Goal: Task Accomplishment & Management: Use online tool/utility

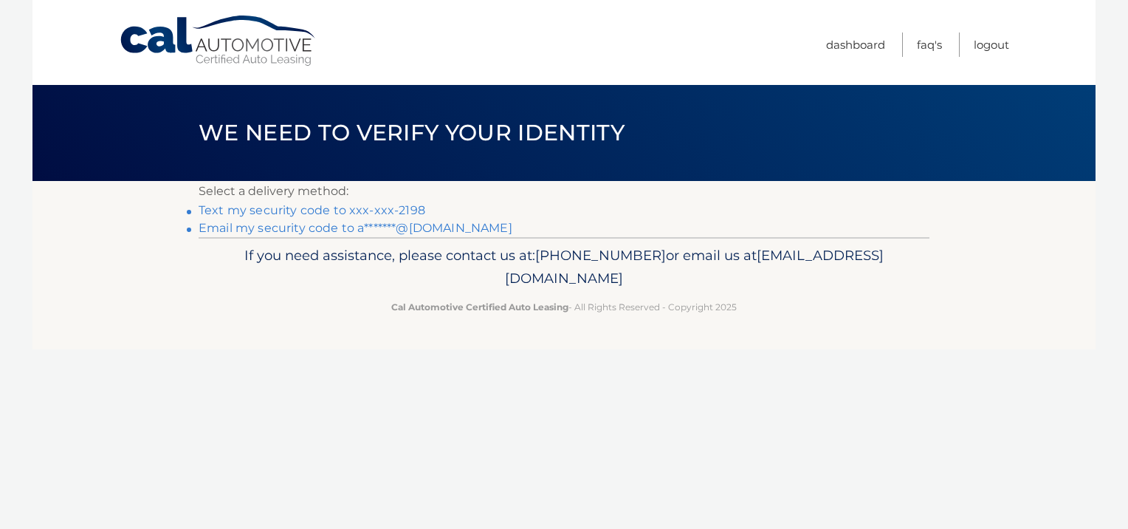
click at [334, 207] on link "Text my security code to xxx-xxx-2198" at bounding box center [312, 210] width 227 height 14
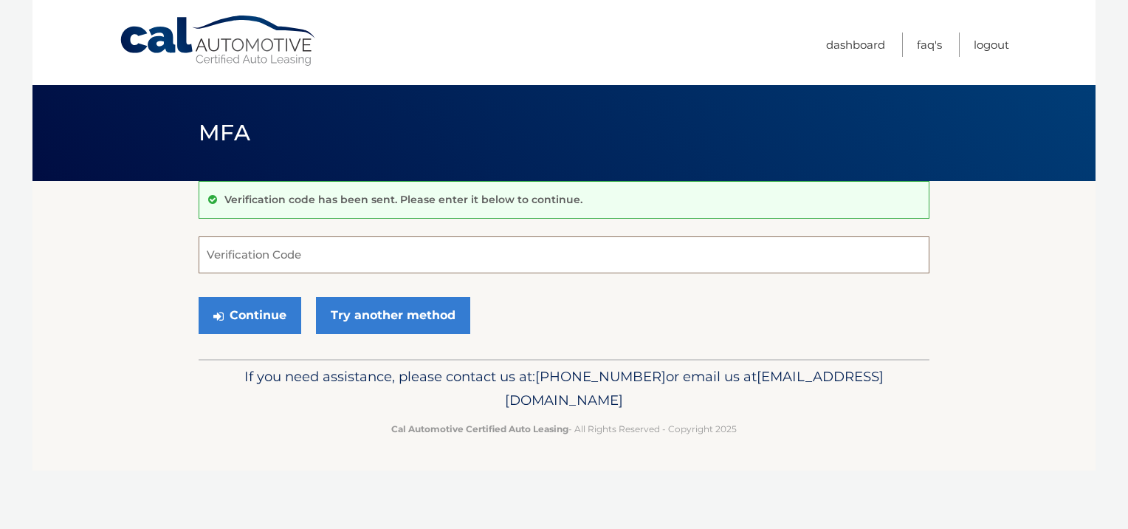
click at [282, 252] on input "Verification Code" at bounding box center [564, 254] width 731 height 37
type input "496862"
click at [199, 297] on button "Continue" at bounding box center [250, 315] width 103 height 37
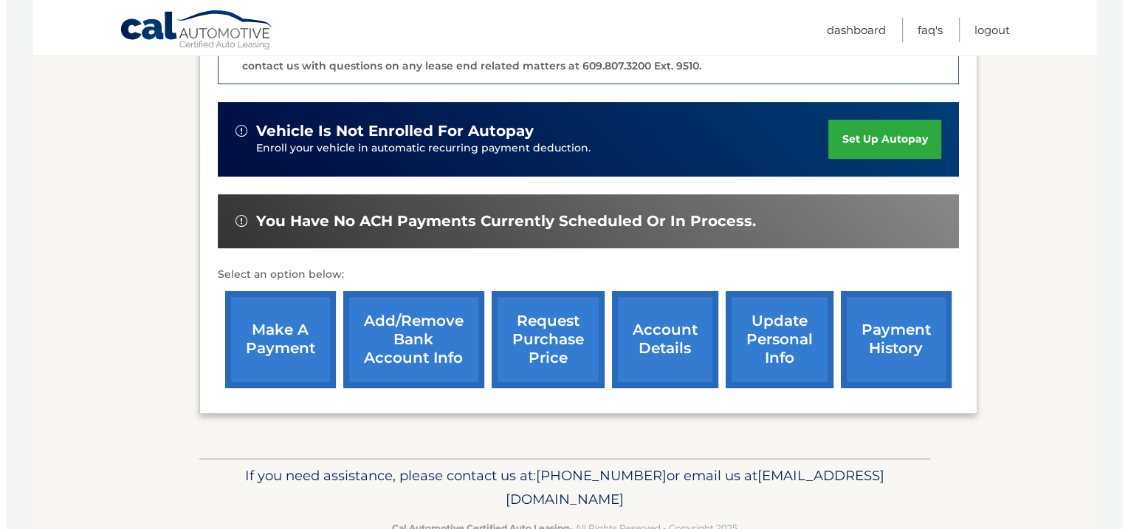
scroll to position [443, 0]
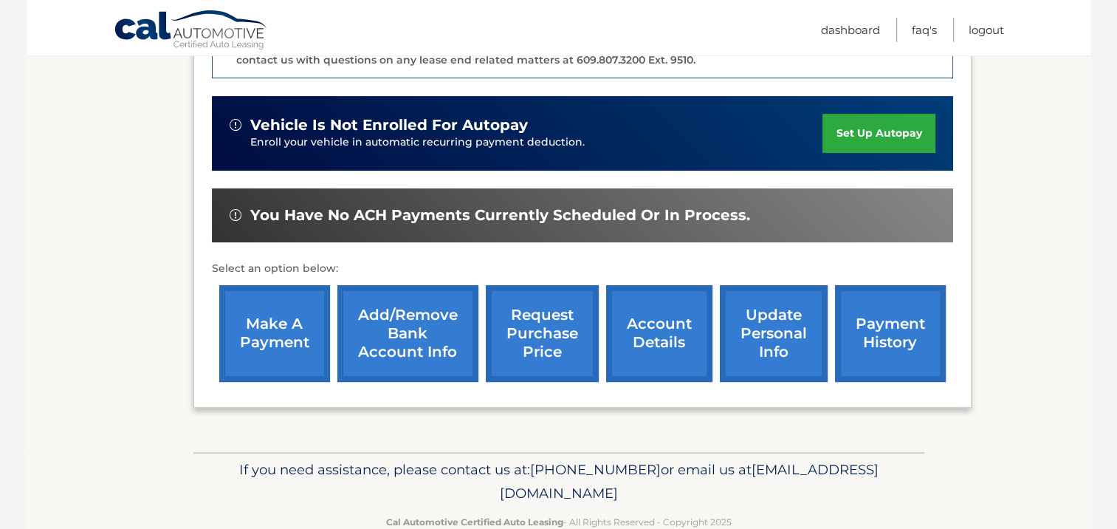
click at [544, 304] on link "request purchase price" at bounding box center [542, 333] width 113 height 97
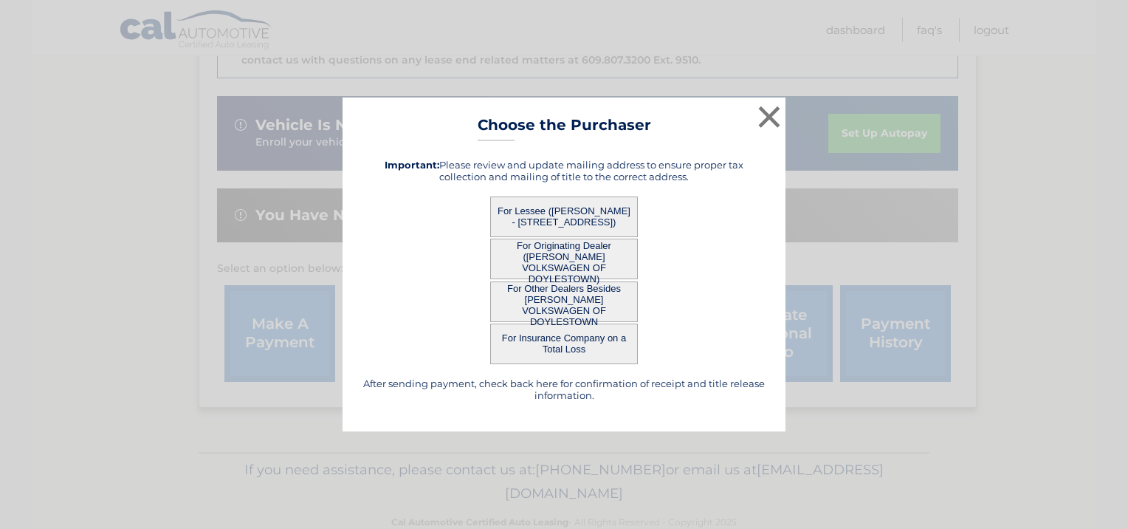
click at [544, 213] on button "For Lessee ([PERSON_NAME] - [STREET_ADDRESS])" at bounding box center [564, 216] width 148 height 41
click at [544, 213] on div "× Choose the Purchaser After sending payment, check back here for confirmation …" at bounding box center [564, 264] width 443 height 334
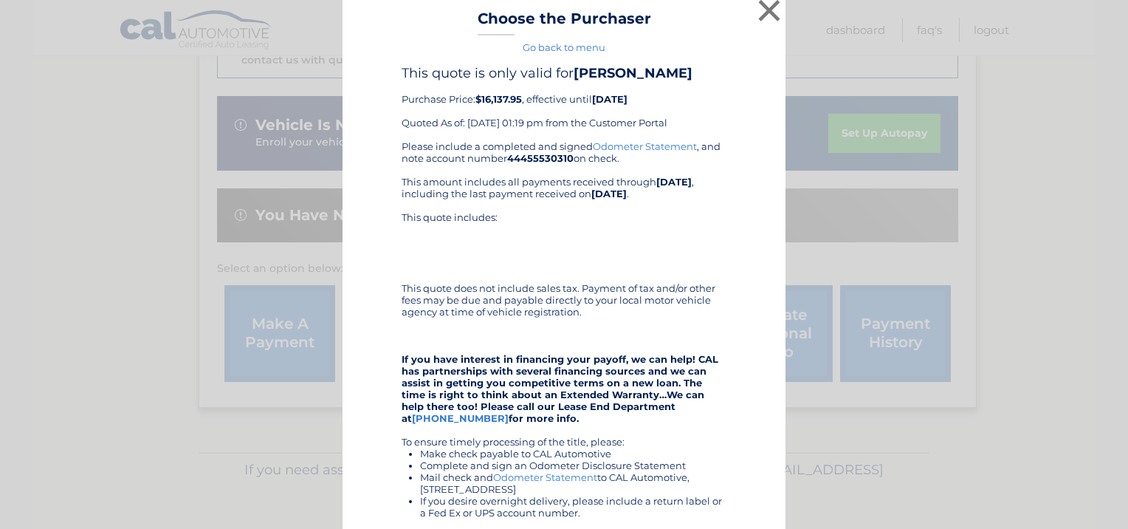
scroll to position [0, 0]
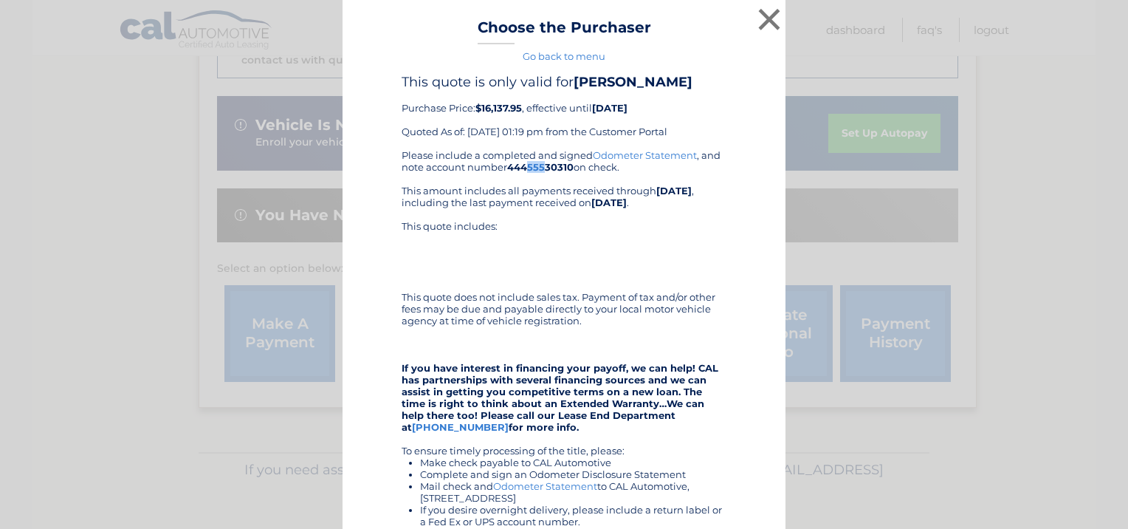
drag, startPoint x: 526, startPoint y: 168, endPoint x: 539, endPoint y: 168, distance: 13.3
click at [539, 168] on b "44455530310" at bounding box center [540, 167] width 66 height 12
drag, startPoint x: 539, startPoint y: 168, endPoint x: 532, endPoint y: 178, distance: 11.7
click at [532, 178] on div "Please include a completed and signed Odometer Statement , and note account num…" at bounding box center [564, 397] width 325 height 496
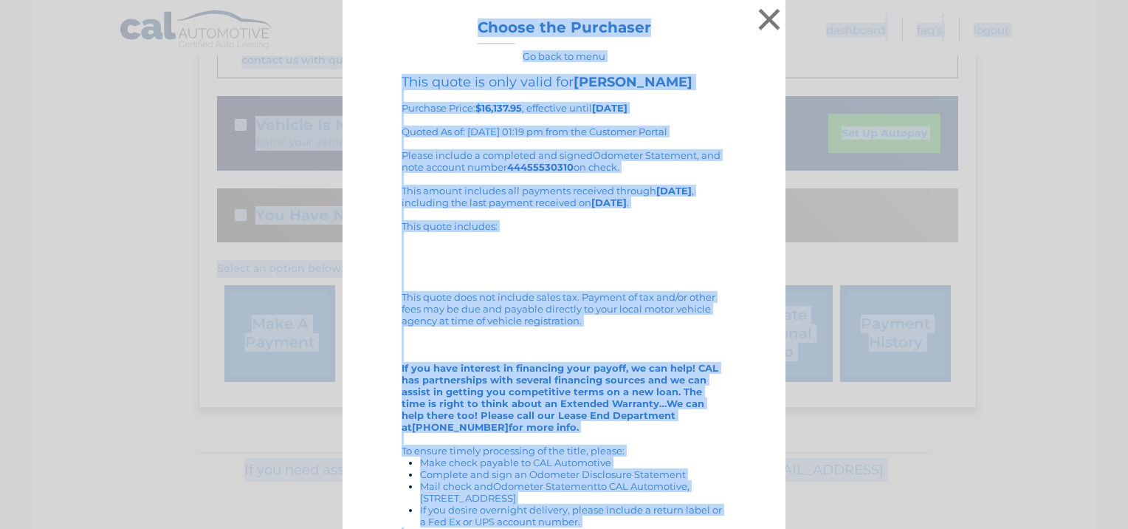
scroll to position [246, 0]
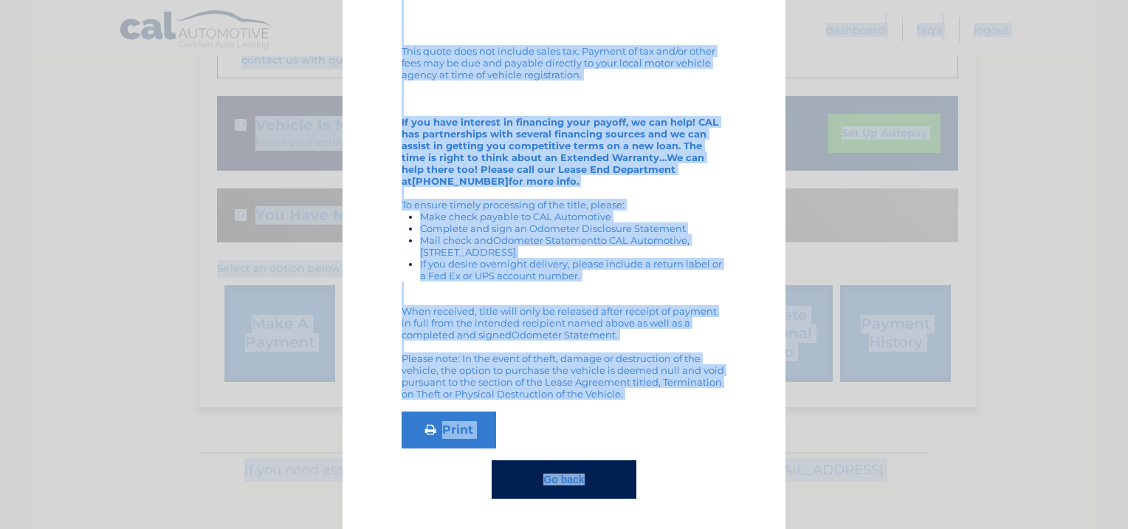
drag, startPoint x: 472, startPoint y: 27, endPoint x: 667, endPoint y: 395, distance: 416.2
click at [667, 395] on div "× Choose the Purchaser Go back to menu After sending payment, check back here f…" at bounding box center [564, 141] width 443 height 774
copy div "Choose the Purchaser Go back to menu After sending payment, check back here for…"
